Goal: Task Accomplishment & Management: Manage account settings

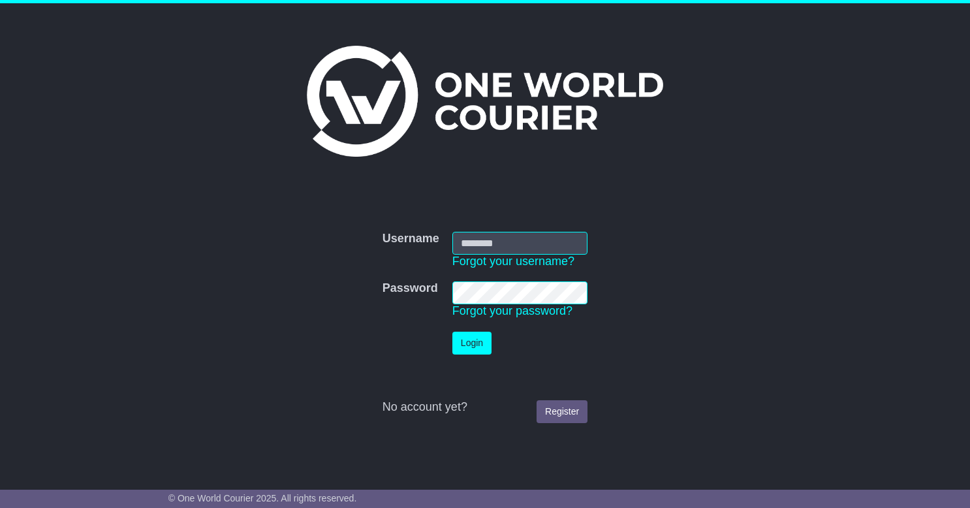
type input "**********"
click at [477, 337] on button "Login" at bounding box center [471, 343] width 39 height 23
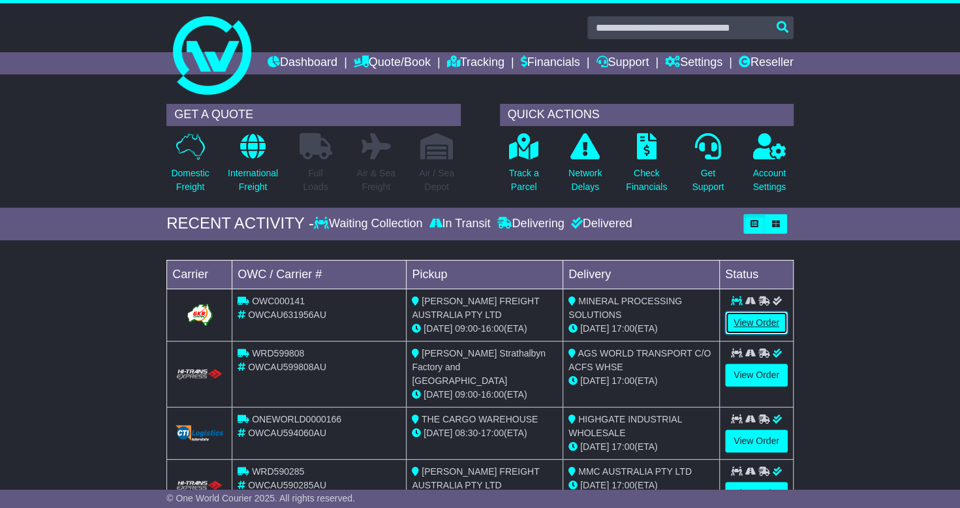
click at [756, 334] on link "View Order" at bounding box center [756, 322] width 63 height 23
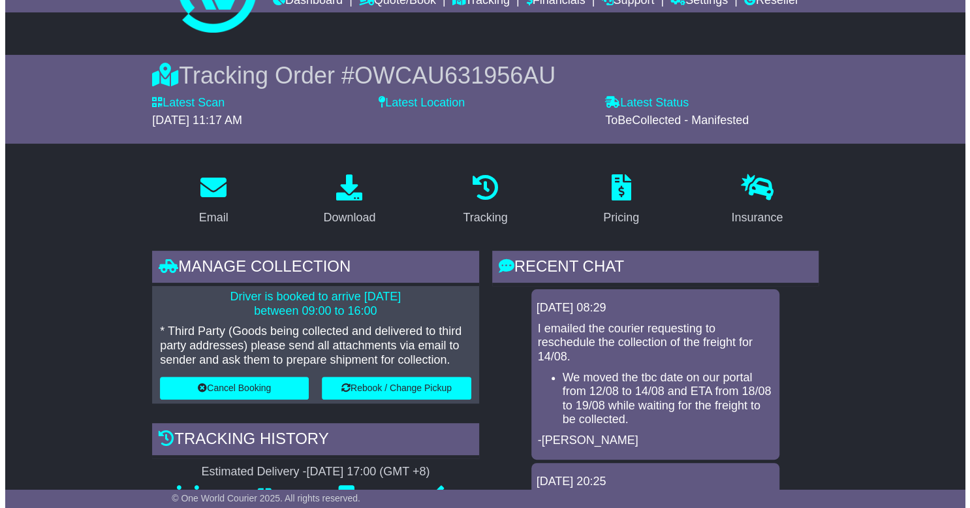
scroll to position [131, 0]
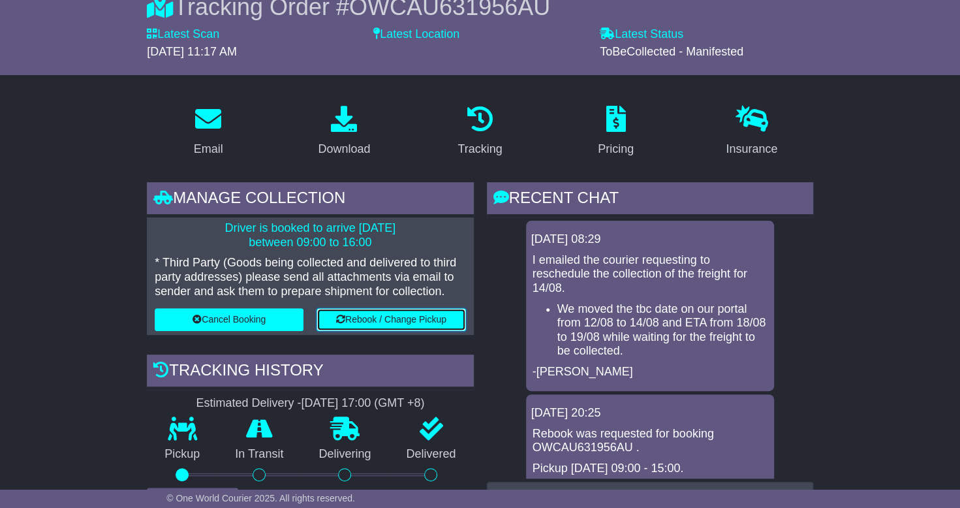
click at [369, 331] on button "Rebook / Change Pickup" at bounding box center [391, 319] width 149 height 23
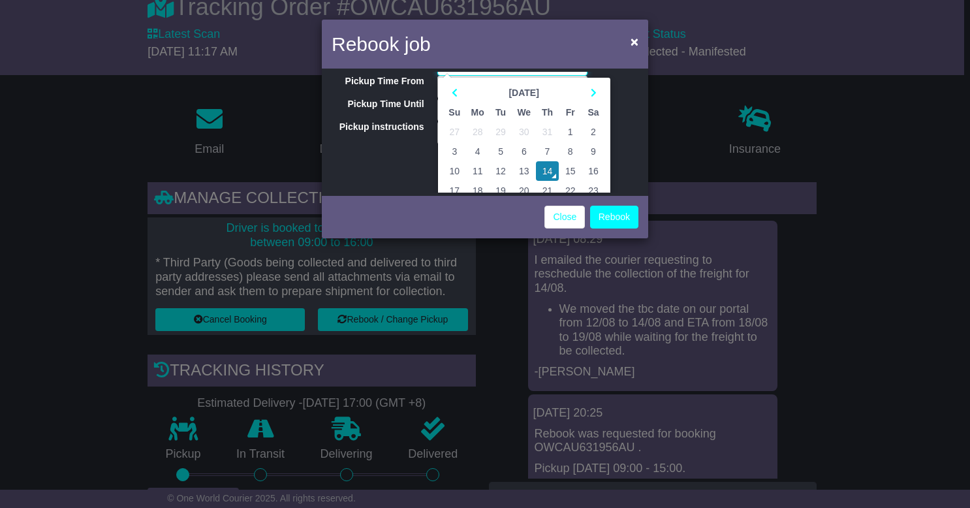
scroll to position [65, 0]
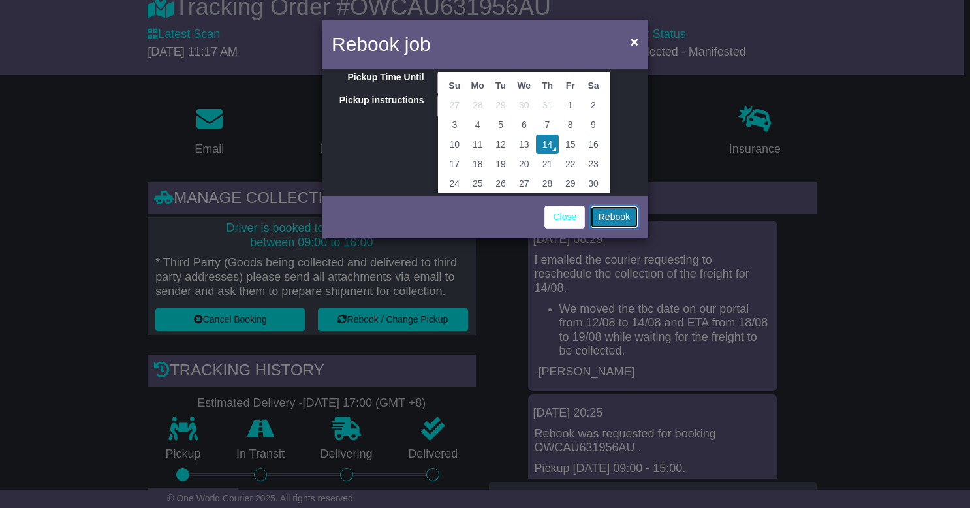
click at [615, 214] on button "Rebook" at bounding box center [614, 217] width 48 height 23
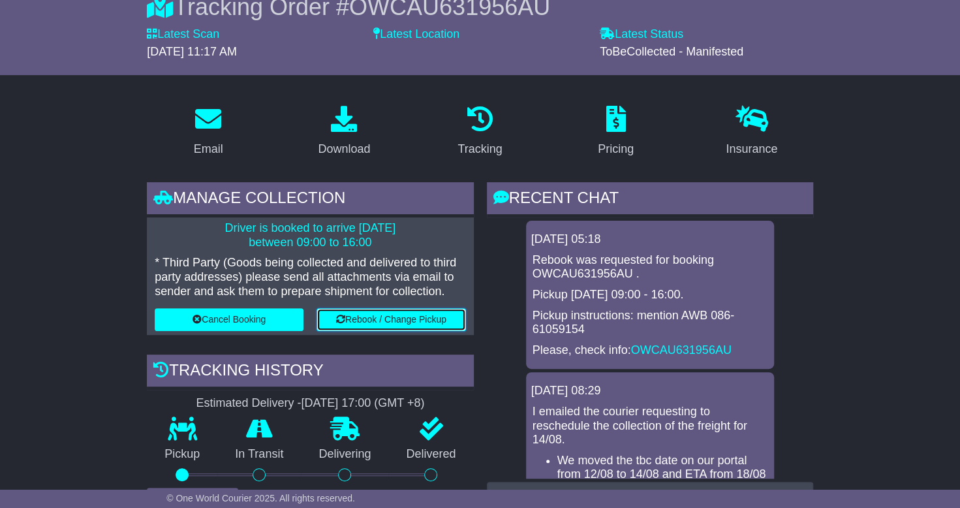
click at [355, 331] on button "Rebook / Change Pickup" at bounding box center [391, 319] width 149 height 23
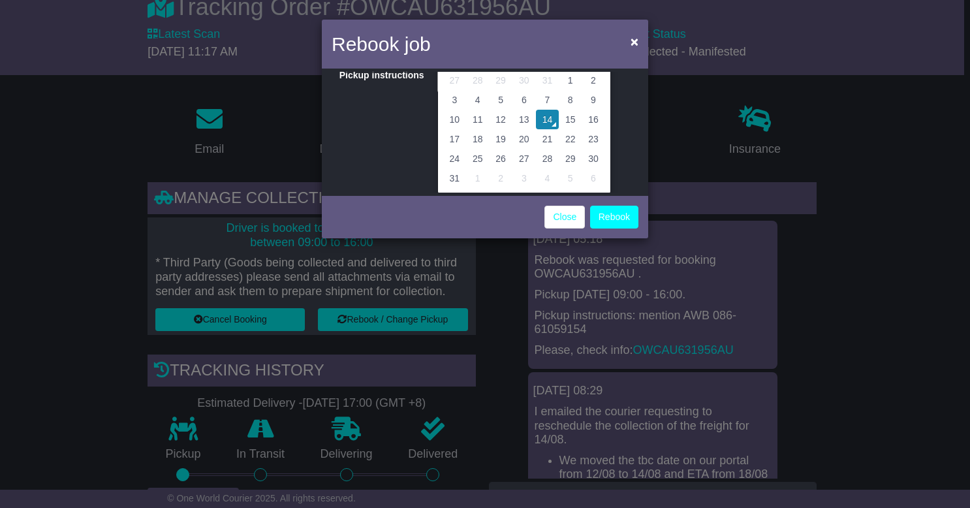
scroll to position [91, 0]
click at [544, 120] on td "14" at bounding box center [547, 119] width 23 height 20
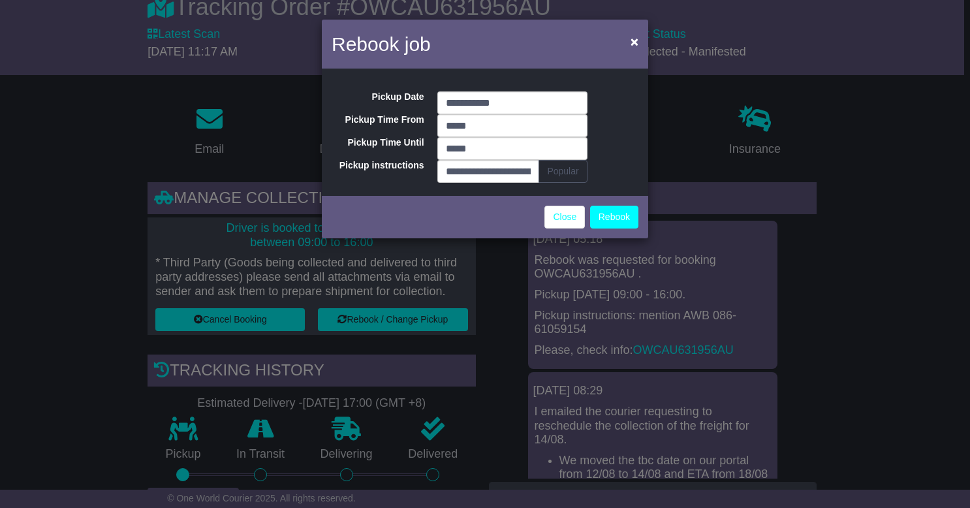
scroll to position [0, 0]
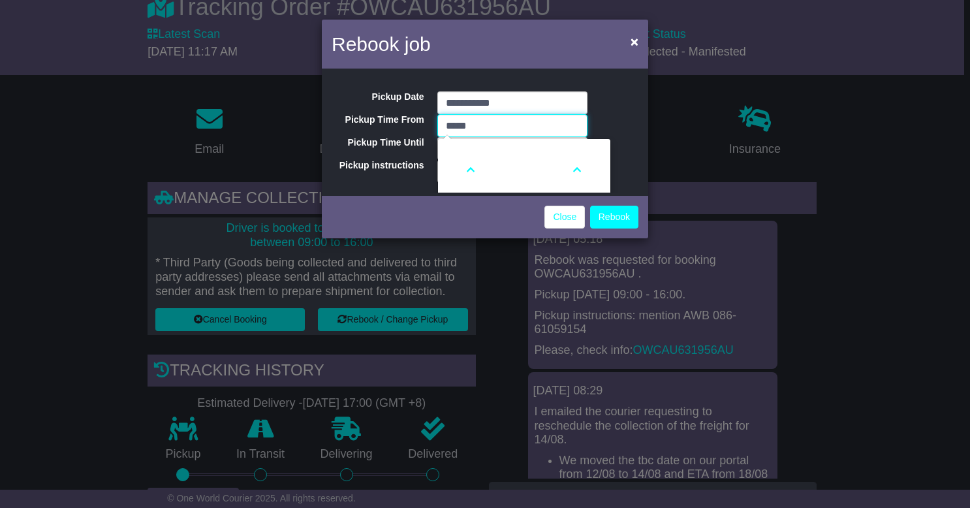
drag, startPoint x: 490, startPoint y: 127, endPoint x: 398, endPoint y: 133, distance: 92.2
click at [398, 133] on div "**********" at bounding box center [485, 132] width 326 height 121
type input "*****"
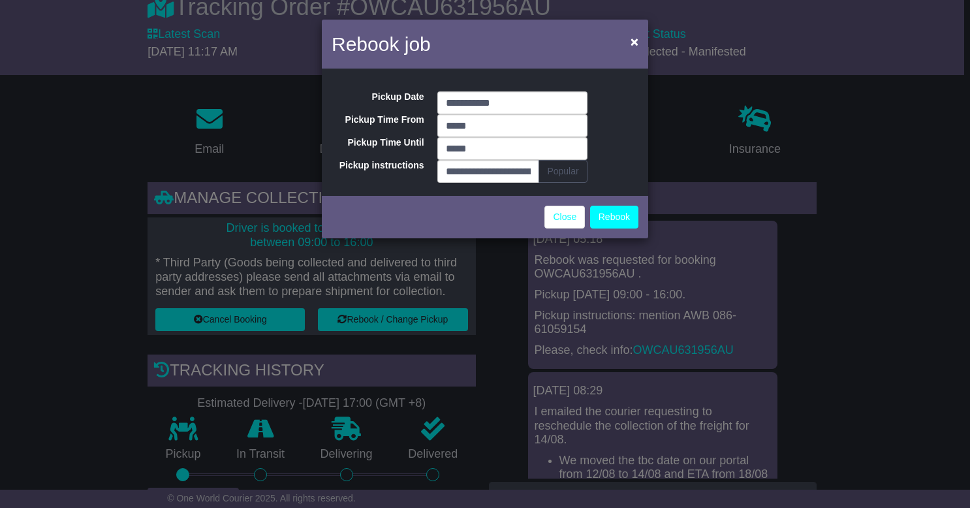
click at [479, 213] on div "Close Rebook" at bounding box center [485, 216] width 326 height 46
click at [615, 219] on button "Rebook" at bounding box center [614, 217] width 48 height 23
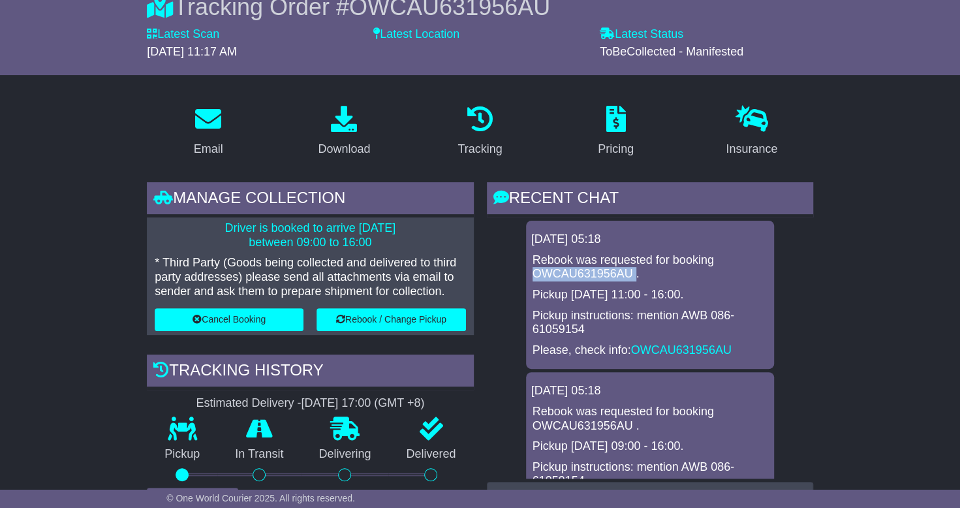
drag, startPoint x: 631, startPoint y: 294, endPoint x: 535, endPoint y: 291, distance: 95.3
click at [535, 281] on p "Rebook was requested for booking OWCAU631956AU ." at bounding box center [650, 267] width 235 height 28
copy p "OWCAU631956AU"
